Goal: Task Accomplishment & Management: Manage account settings

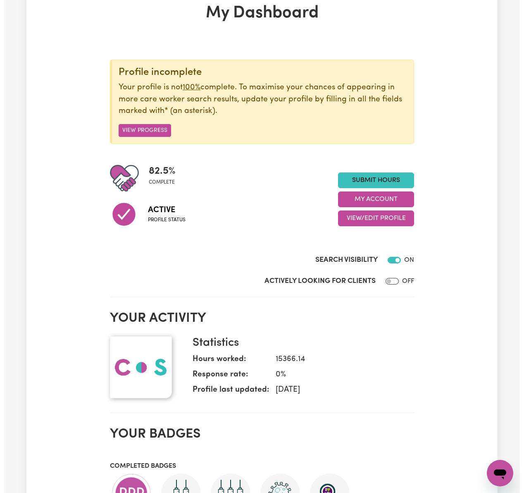
scroll to position [55, 0]
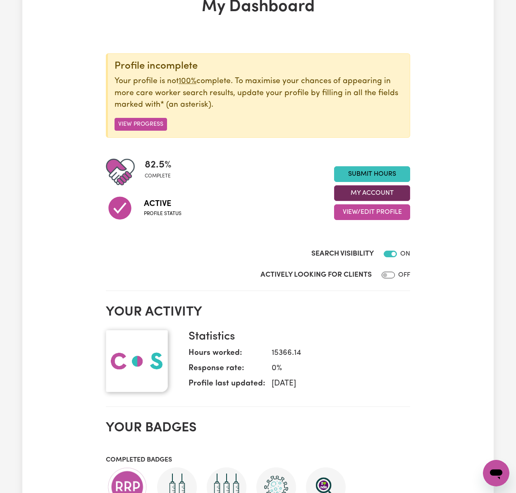
click at [389, 194] on button "My Account" at bounding box center [372, 193] width 76 height 16
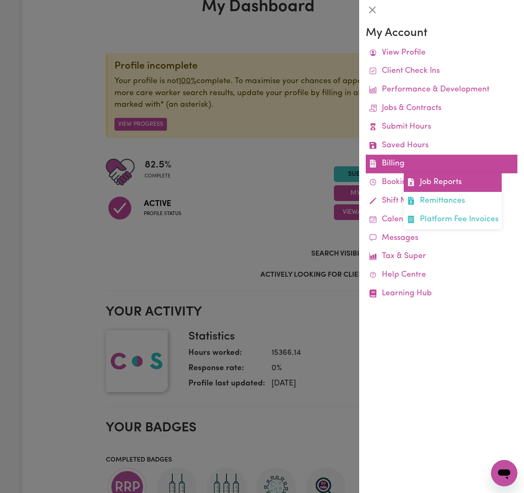
click at [419, 180] on link "Job Reports" at bounding box center [453, 182] width 98 height 19
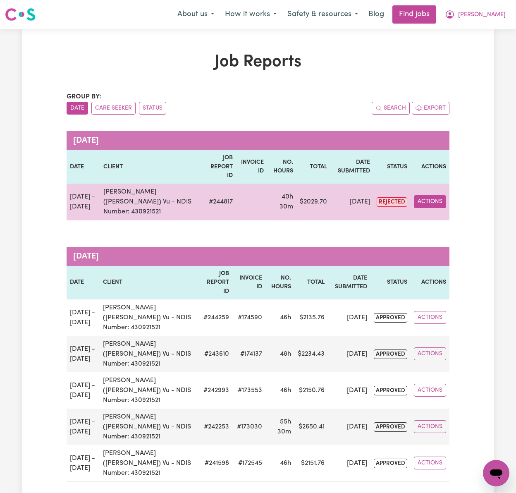
click at [443, 195] on button "Actions" at bounding box center [430, 201] width 32 height 13
click at [449, 213] on link "View Job Report" at bounding box center [449, 221] width 71 height 17
select select "pm"
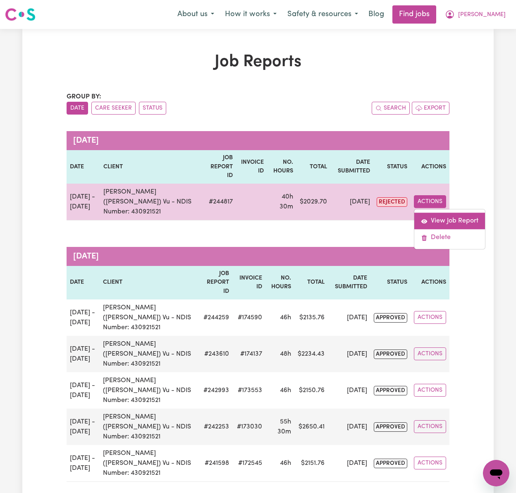
select select "pm"
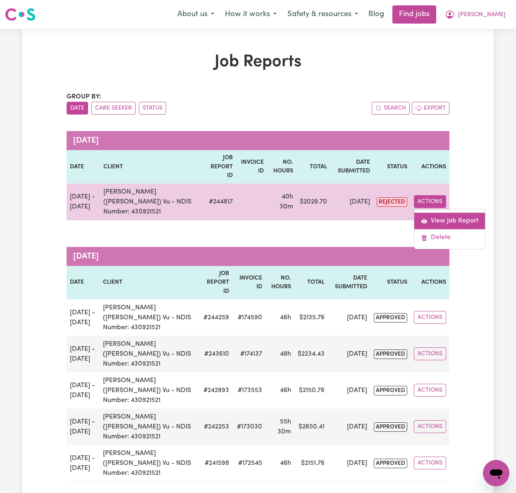
select select "pm"
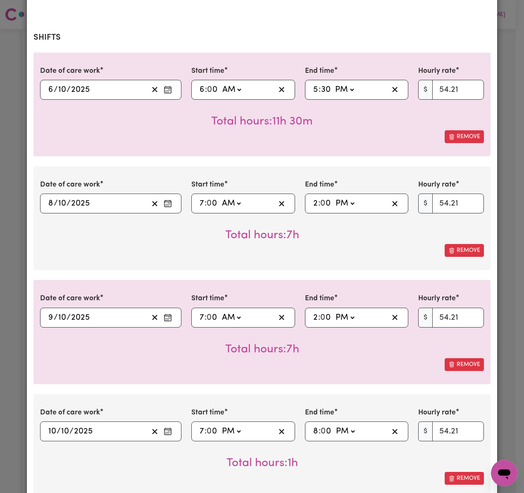
select select "54.21-Weekday"
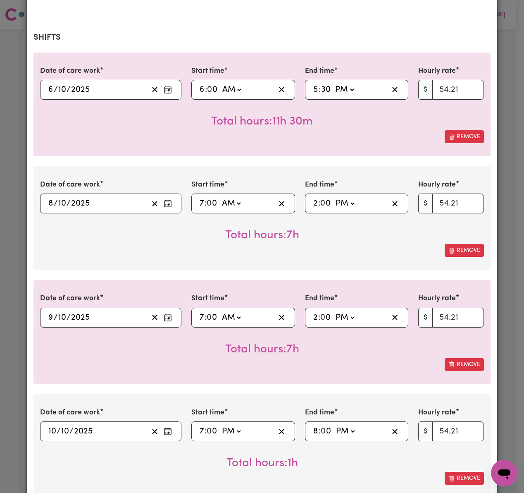
select select "54.21-Weekday"
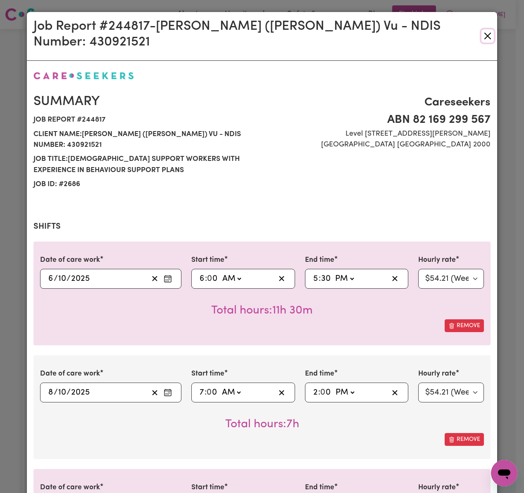
click at [482, 29] on button "Close" at bounding box center [488, 35] width 12 height 13
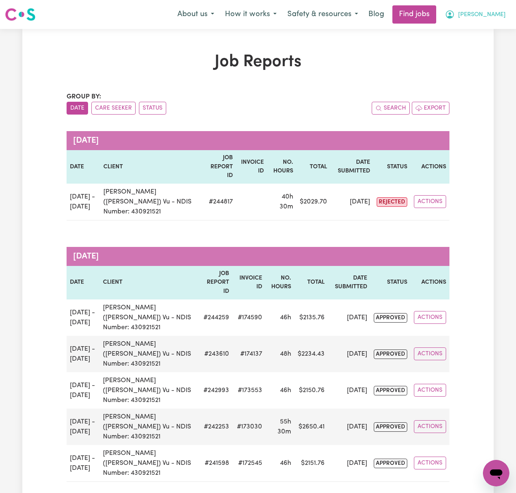
click at [510, 10] on button "[PERSON_NAME]" at bounding box center [476, 14] width 72 height 17
click at [491, 64] on link "Logout" at bounding box center [477, 63] width 65 height 16
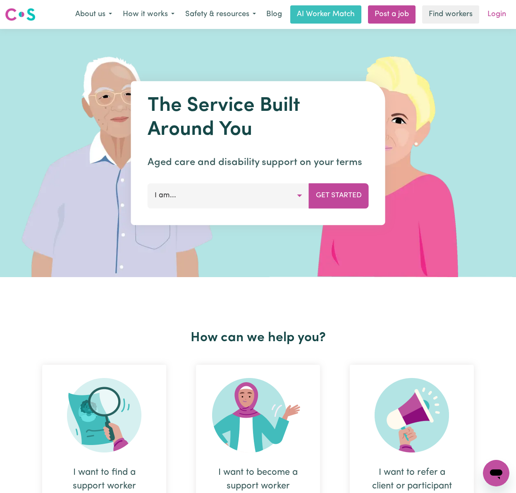
click at [500, 15] on link "Login" at bounding box center [497, 14] width 29 height 18
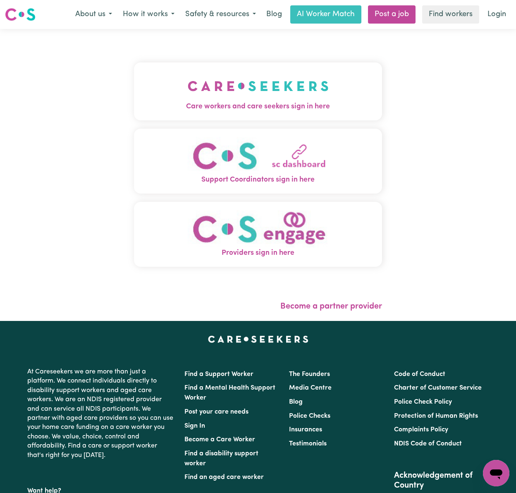
click at [163, 107] on span "Care workers and care seekers sign in here" at bounding box center [258, 106] width 248 height 11
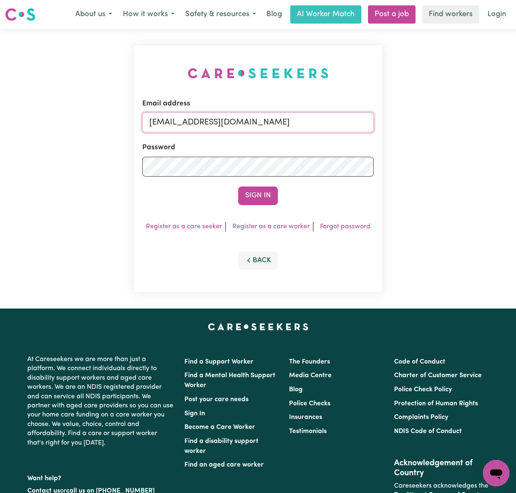
click at [271, 126] on input "[EMAIL_ADDRESS][DOMAIN_NAME]" at bounding box center [258, 123] width 232 height 20
drag, startPoint x: 191, startPoint y: 123, endPoint x: 409, endPoint y: 124, distance: 218.0
click at [409, 124] on div "Email address [EMAIL_ADDRESS][DOMAIN_NAME] Password Sign In Register as a care …" at bounding box center [258, 169] width 516 height 280
type input "superuser~[EMAIL_ADDRESS][DOMAIN_NAME]"
click at [238, 187] on button "Sign In" at bounding box center [258, 196] width 40 height 18
